Goal: Transaction & Acquisition: Purchase product/service

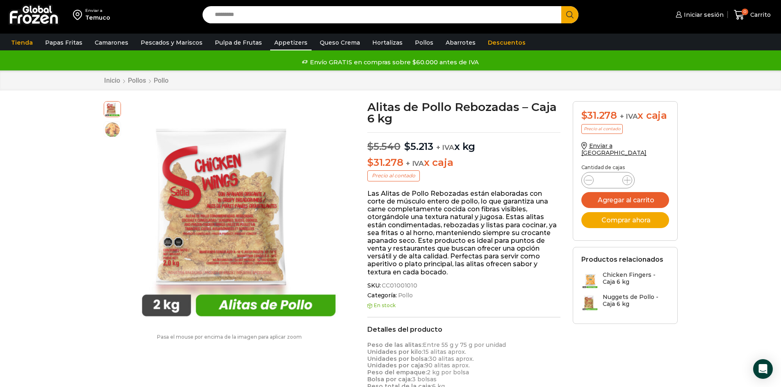
click at [283, 39] on link "Appetizers" at bounding box center [290, 43] width 41 height 16
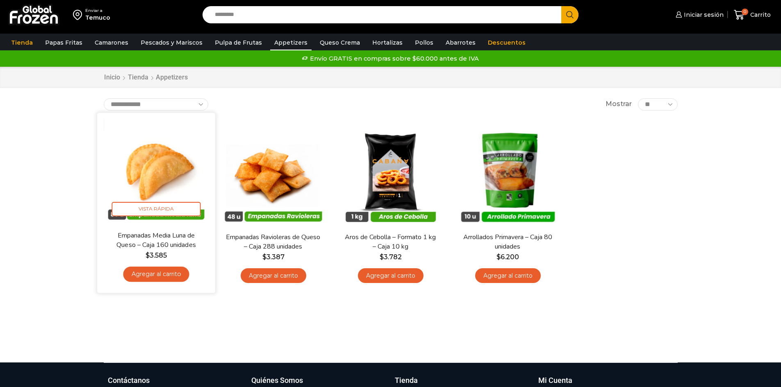
click at [173, 162] on img at bounding box center [156, 172] width 106 height 106
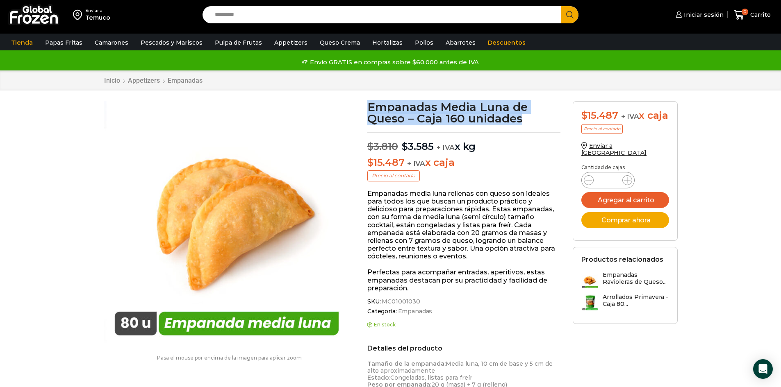
drag, startPoint x: 370, startPoint y: 106, endPoint x: 526, endPoint y: 115, distance: 156.4
click at [526, 115] on h1 "Empanadas Media Luna de Queso – Caja 160 unidades" at bounding box center [463, 112] width 193 height 23
copy h1 "Empanadas Media Luna de Queso – Caja 160 unidades"
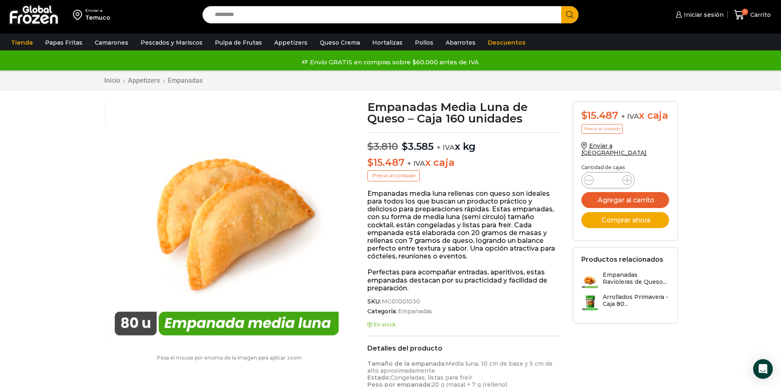
click at [381, 42] on link "Hortalizas" at bounding box center [387, 43] width 39 height 16
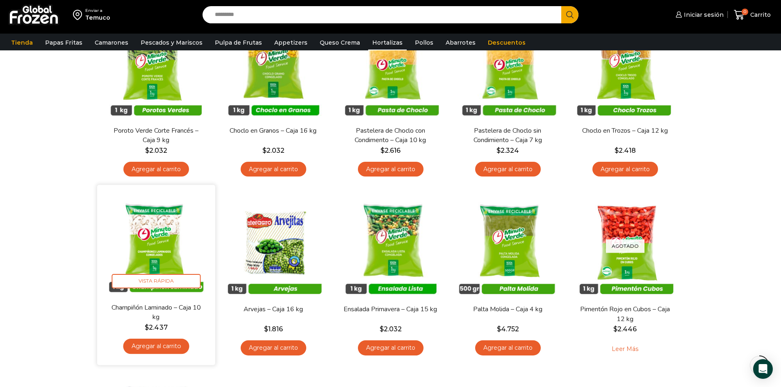
scroll to position [123, 0]
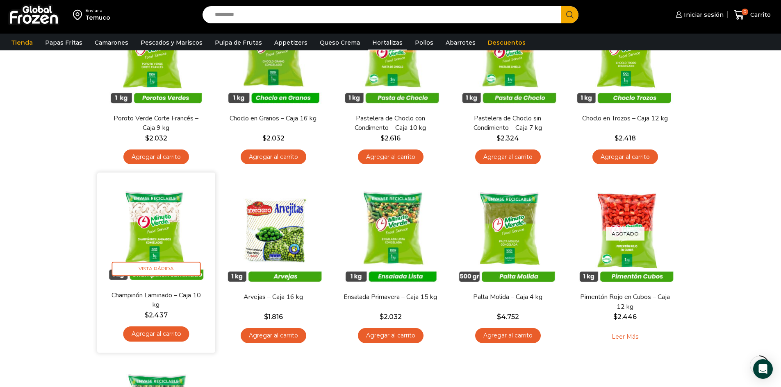
click at [152, 220] on img at bounding box center [156, 232] width 106 height 106
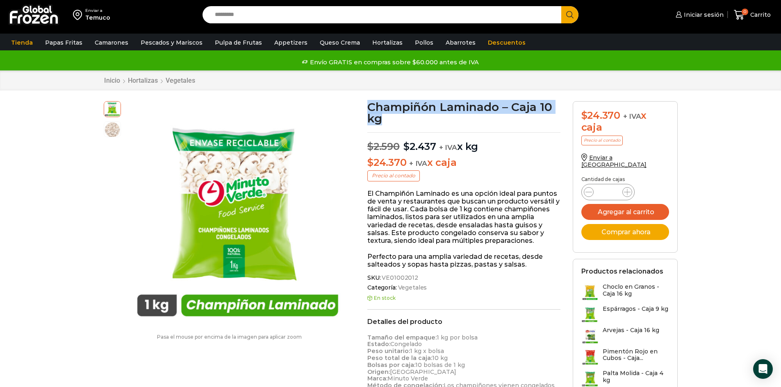
drag, startPoint x: 379, startPoint y: 120, endPoint x: 368, endPoint y: 106, distance: 17.8
click at [368, 106] on h1 "Champiñón Laminado – Caja 10 kg" at bounding box center [463, 112] width 193 height 23
copy h1 "Champiñón Laminado – Caja 10 kg"
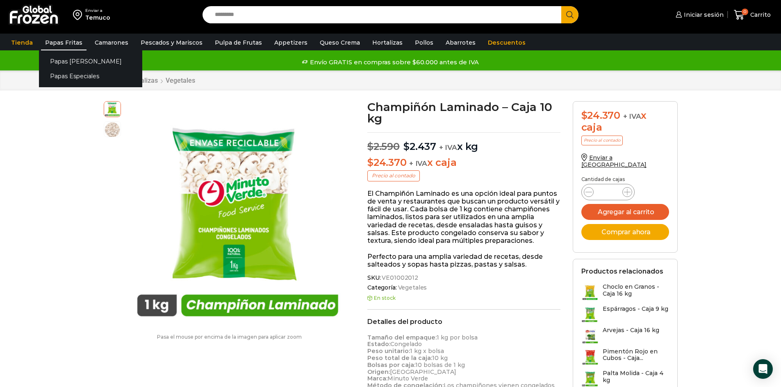
click at [68, 35] on link "Papas Fritas" at bounding box center [63, 43] width 45 height 16
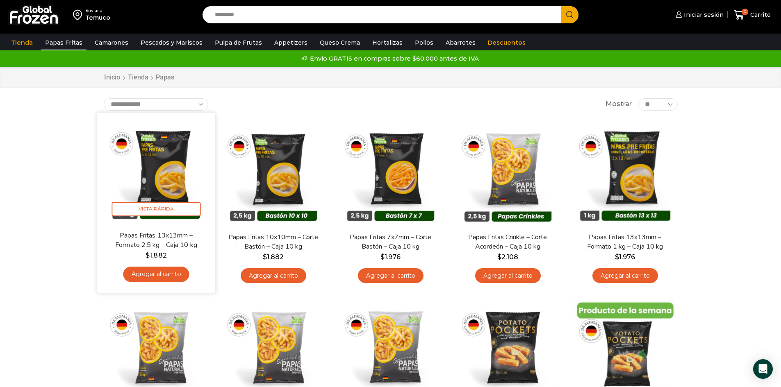
click at [173, 164] on img at bounding box center [156, 172] width 106 height 106
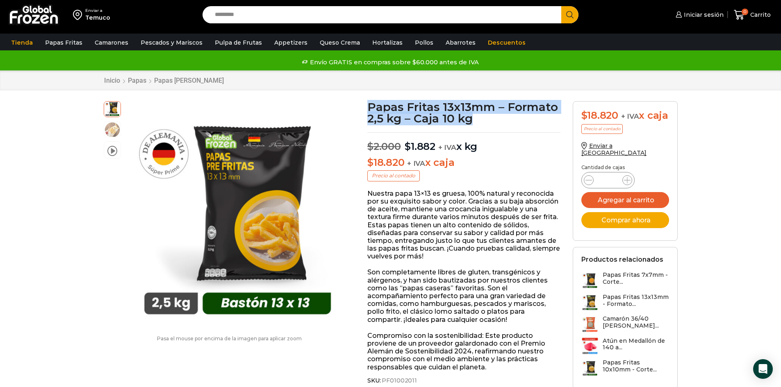
drag, startPoint x: 481, startPoint y: 119, endPoint x: 367, endPoint y: 104, distance: 114.5
click at [367, 104] on h1 "Papas Fritas 13x13mm – Formato 2,5 kg – Caja 10 kg" at bounding box center [463, 112] width 193 height 23
copy h1 "Papas Fritas 13x13mm – Formato 2,5 kg – Caja 10 kg"
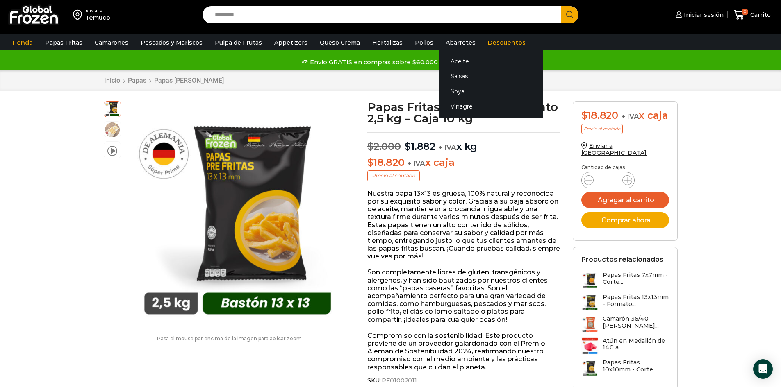
click at [441, 41] on link "Abarrotes" at bounding box center [460, 43] width 38 height 16
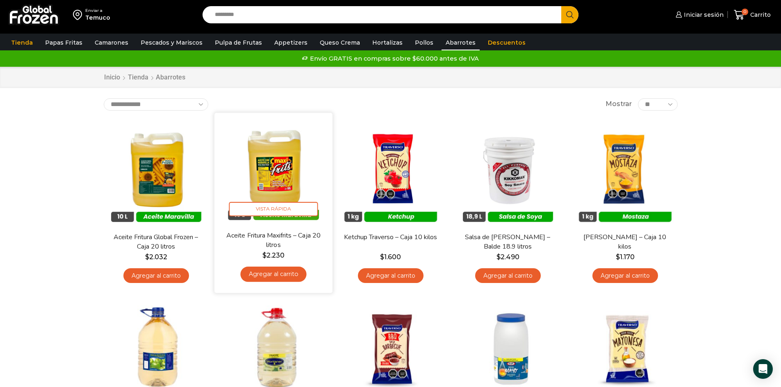
click at [271, 149] on img at bounding box center [273, 172] width 106 height 106
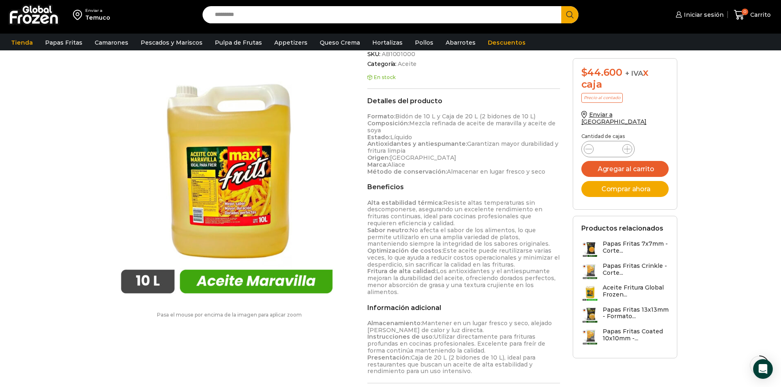
scroll to position [0, 0]
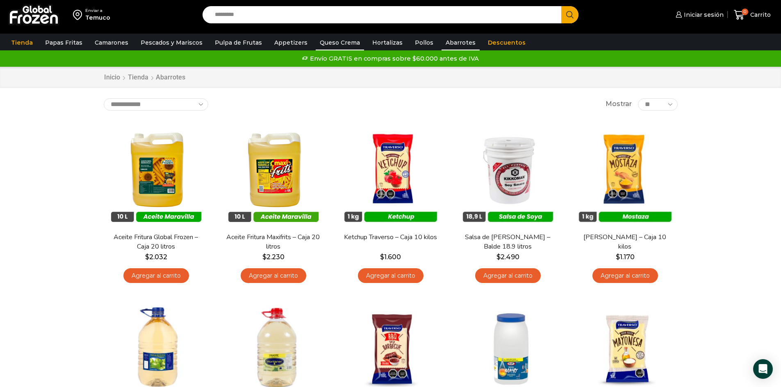
click at [334, 42] on link "Queso Crema" at bounding box center [340, 43] width 48 height 16
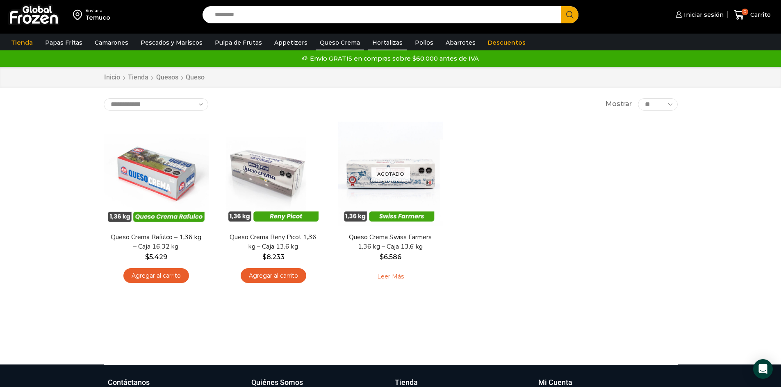
click at [384, 41] on link "Hortalizas" at bounding box center [387, 43] width 39 height 16
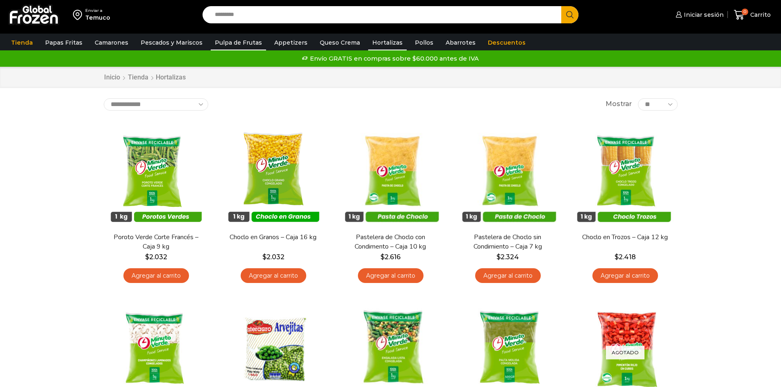
click at [218, 40] on link "Pulpa de Frutas" at bounding box center [238, 43] width 55 height 16
click at [229, 46] on link "Pulpa de Frutas" at bounding box center [238, 43] width 55 height 16
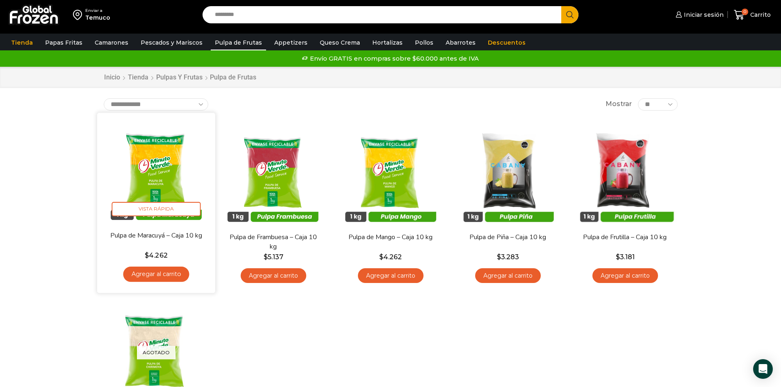
click at [155, 156] on img at bounding box center [156, 172] width 106 height 106
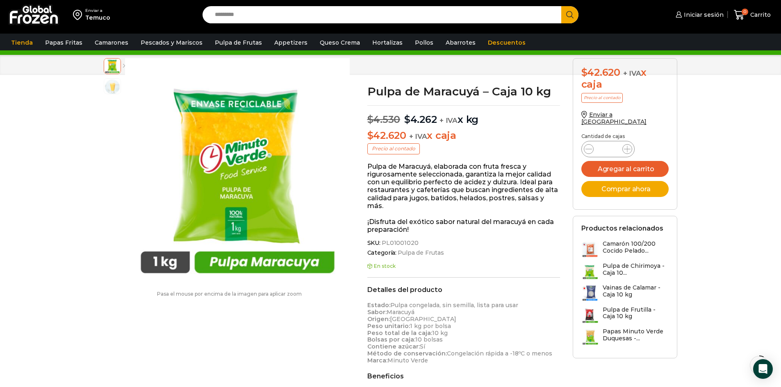
scroll to position [0, 0]
